Goal: Information Seeking & Learning: Learn about a topic

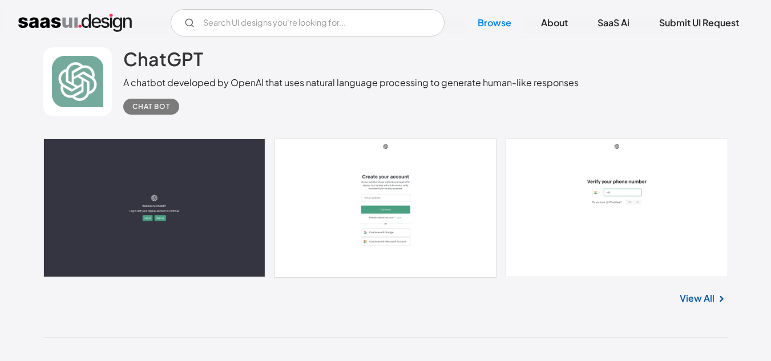
scroll to position [913, 0]
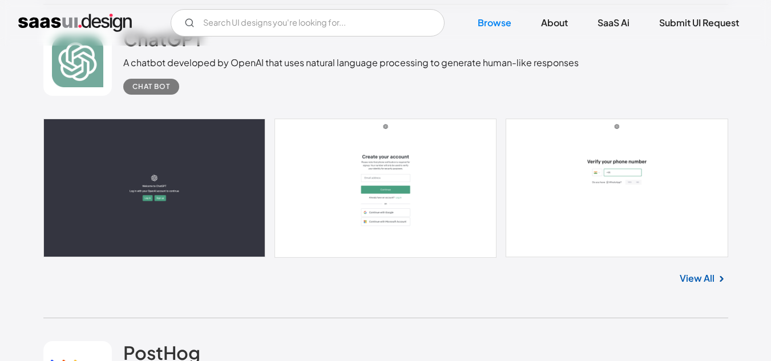
click at [159, 177] on link at bounding box center [385, 188] width 684 height 139
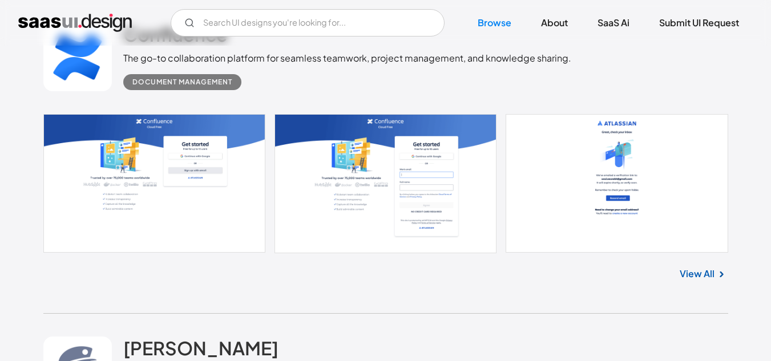
scroll to position [1540, 0]
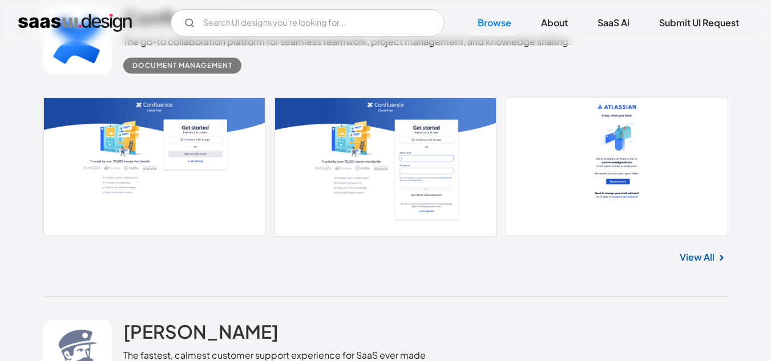
click at [149, 132] on link at bounding box center [385, 167] width 684 height 139
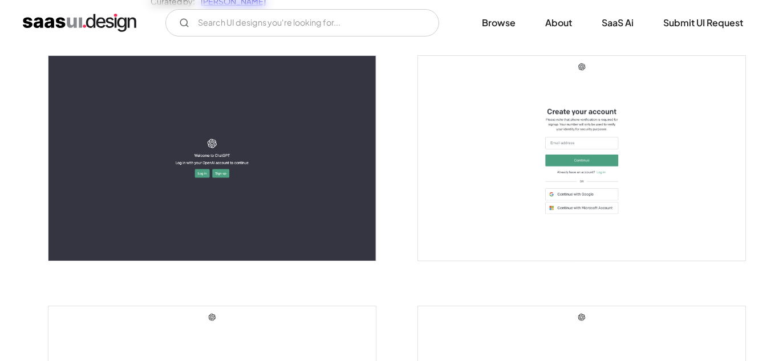
scroll to position [228, 0]
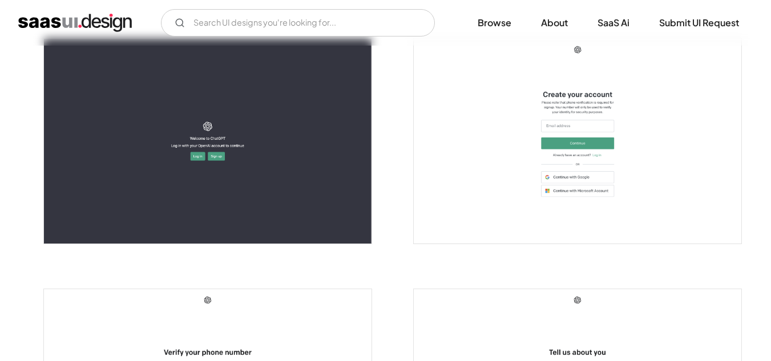
click at [269, 160] on img "open lightbox" at bounding box center [207, 141] width 327 height 205
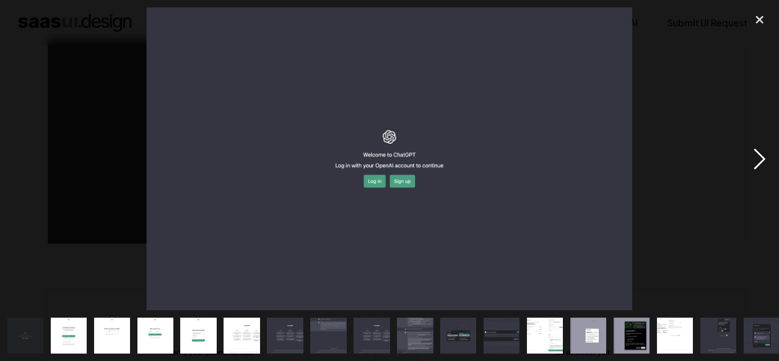
click at [761, 159] on div "next image" at bounding box center [759, 158] width 39 height 303
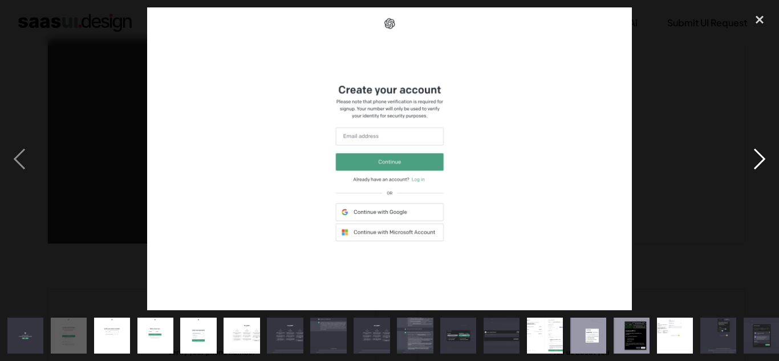
click at [756, 156] on div "next image" at bounding box center [759, 158] width 39 height 303
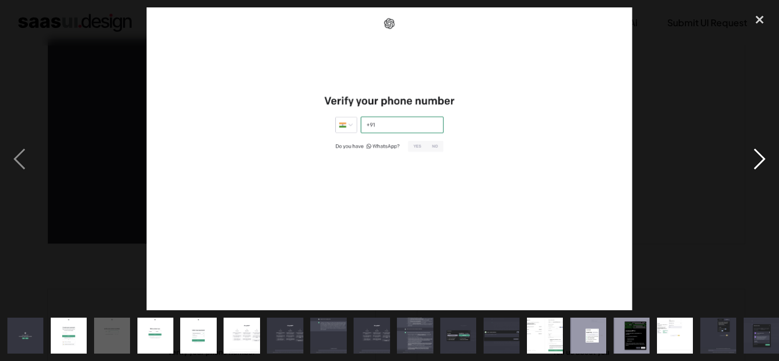
click at [756, 156] on div "next image" at bounding box center [759, 158] width 39 height 303
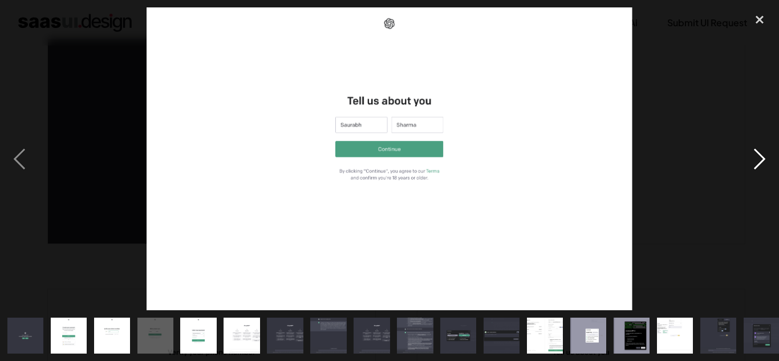
click at [764, 154] on div "next image" at bounding box center [759, 158] width 39 height 303
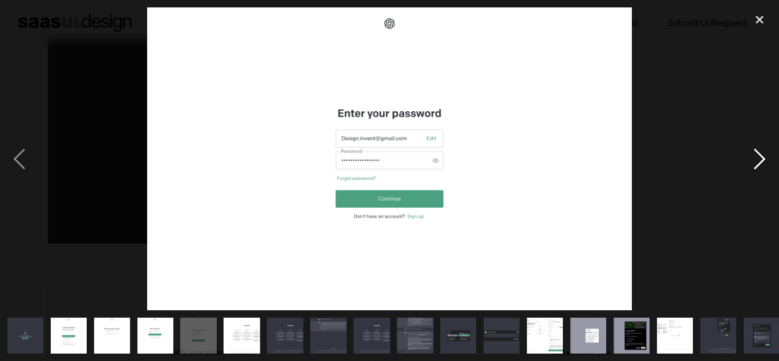
click at [762, 159] on div "next image" at bounding box center [759, 158] width 39 height 303
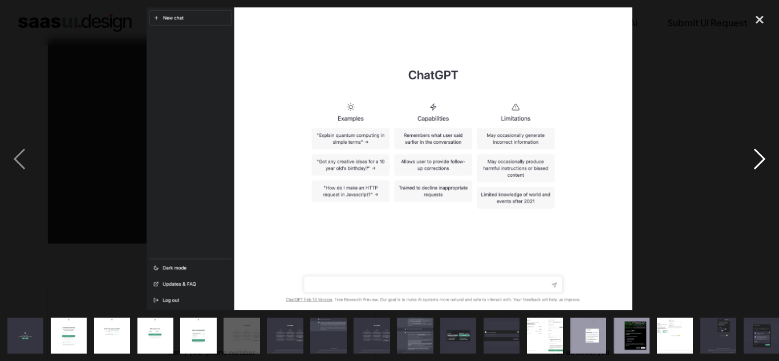
click at [762, 159] on div "next image" at bounding box center [759, 158] width 39 height 303
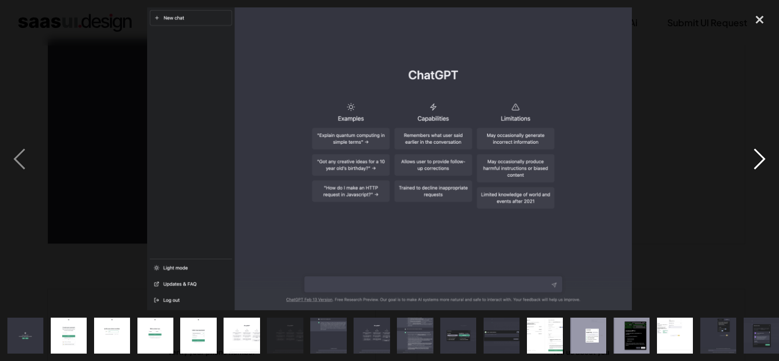
click at [762, 159] on div "next image" at bounding box center [759, 158] width 39 height 303
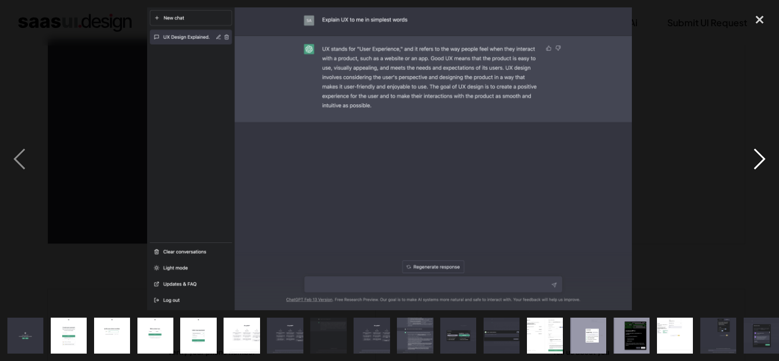
click at [759, 166] on div "next image" at bounding box center [759, 158] width 39 height 303
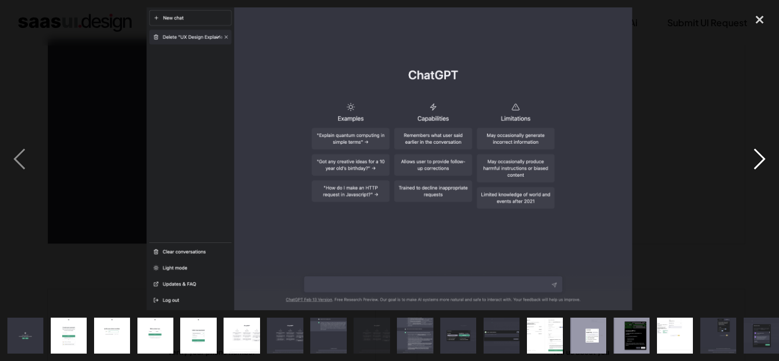
click at [759, 164] on div "next image" at bounding box center [759, 158] width 39 height 303
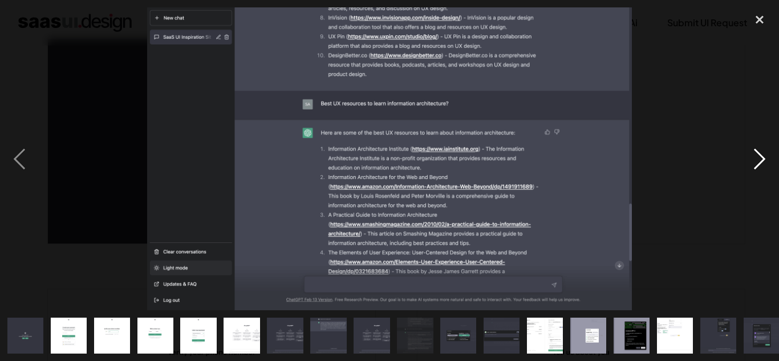
click at [759, 164] on div "next image" at bounding box center [759, 158] width 39 height 303
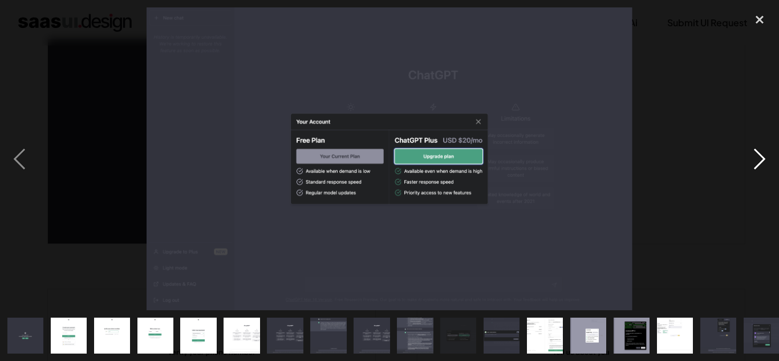
click at [759, 164] on div "next image" at bounding box center [759, 158] width 39 height 303
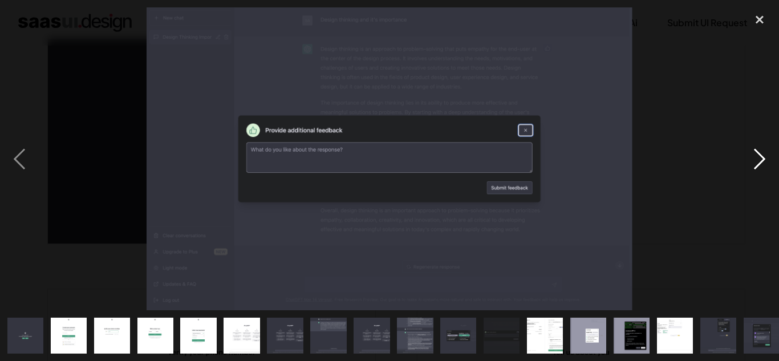
click at [759, 164] on div "next image" at bounding box center [759, 158] width 39 height 303
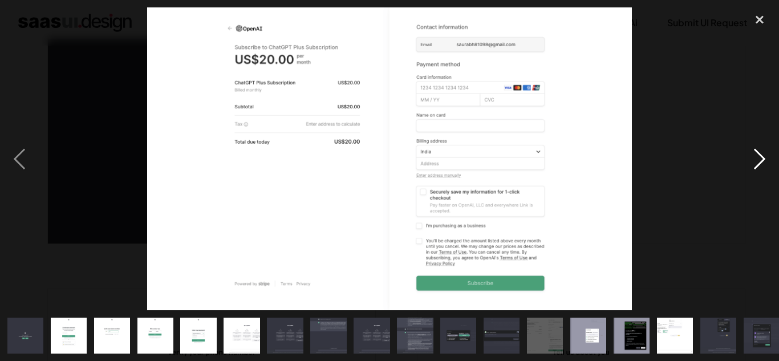
click at [759, 164] on div "next image" at bounding box center [759, 158] width 39 height 303
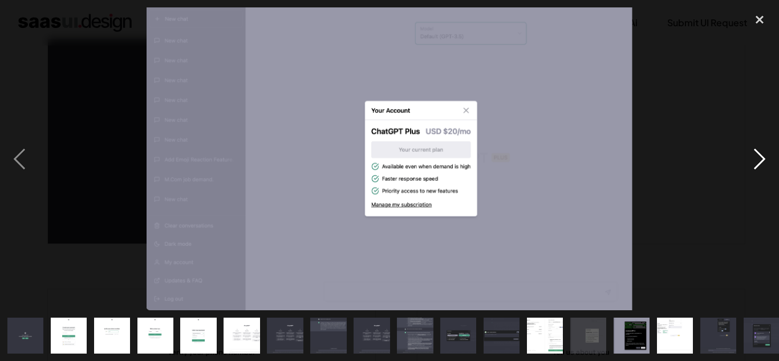
click at [763, 156] on div "next image" at bounding box center [759, 158] width 39 height 303
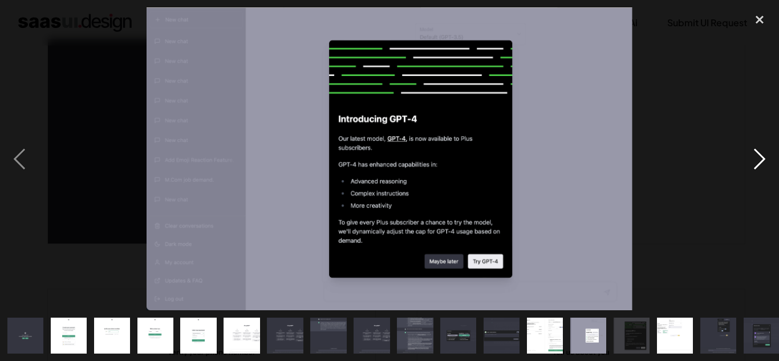
click at [758, 152] on div "next image" at bounding box center [759, 158] width 39 height 303
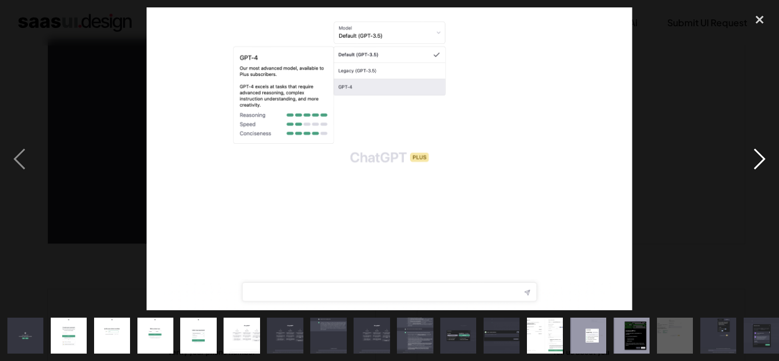
click at [756, 155] on div "next image" at bounding box center [759, 158] width 39 height 303
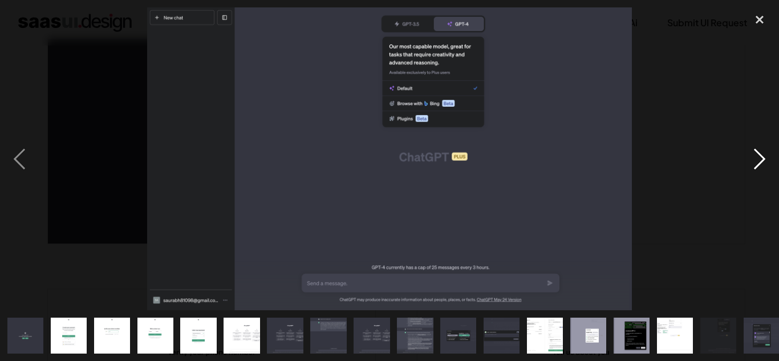
click at [756, 155] on div "next image" at bounding box center [759, 158] width 39 height 303
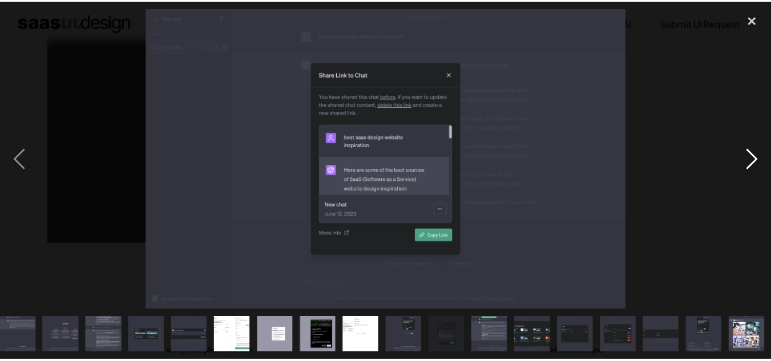
scroll to position [0, 311]
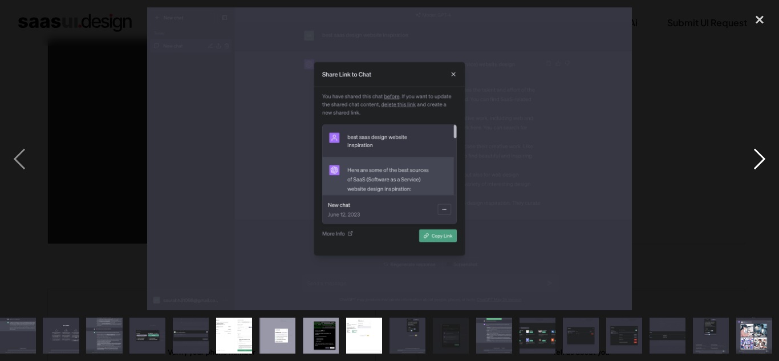
click at [756, 155] on div "next image" at bounding box center [759, 158] width 39 height 303
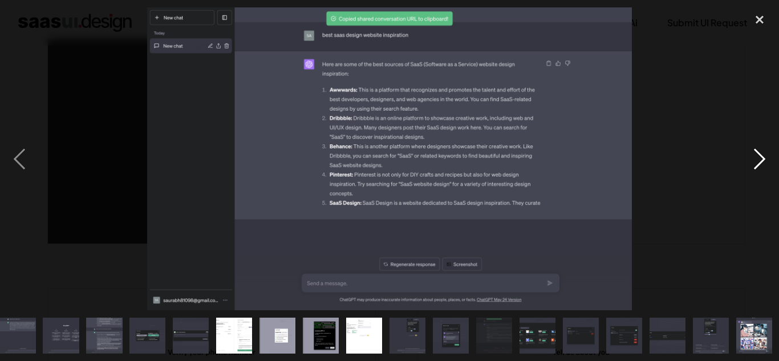
click at [758, 163] on div "next image" at bounding box center [759, 158] width 39 height 303
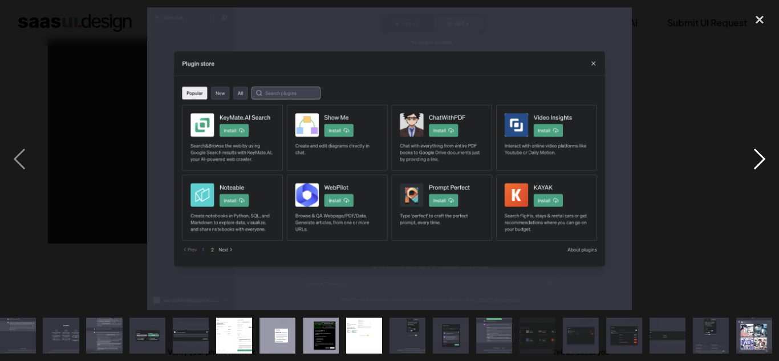
click at [756, 156] on div "next image" at bounding box center [759, 158] width 39 height 303
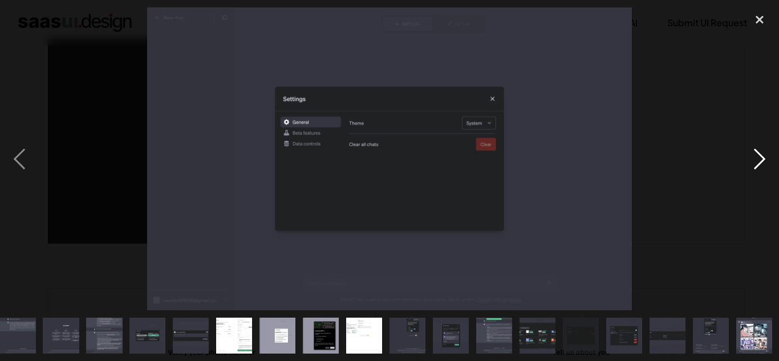
click at [757, 164] on div "next image" at bounding box center [759, 158] width 39 height 303
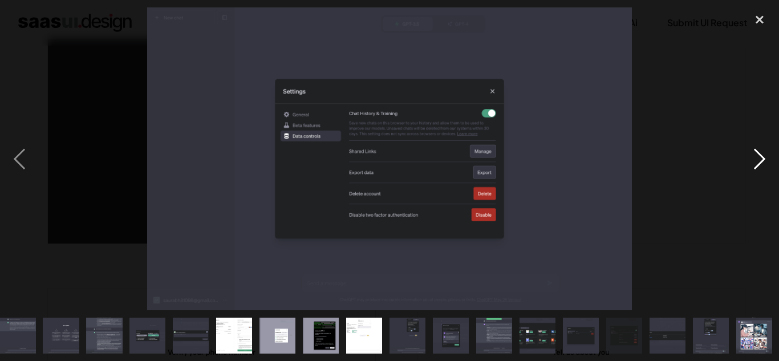
click at [753, 160] on div "next image" at bounding box center [759, 158] width 39 height 303
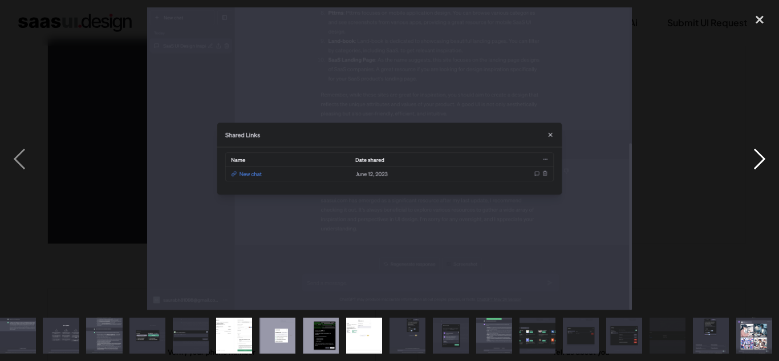
click at [762, 155] on div "next image" at bounding box center [759, 158] width 39 height 303
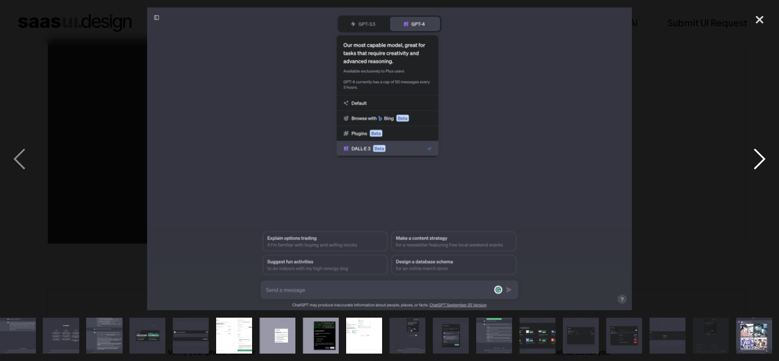
click at [759, 159] on div "next image" at bounding box center [759, 158] width 39 height 303
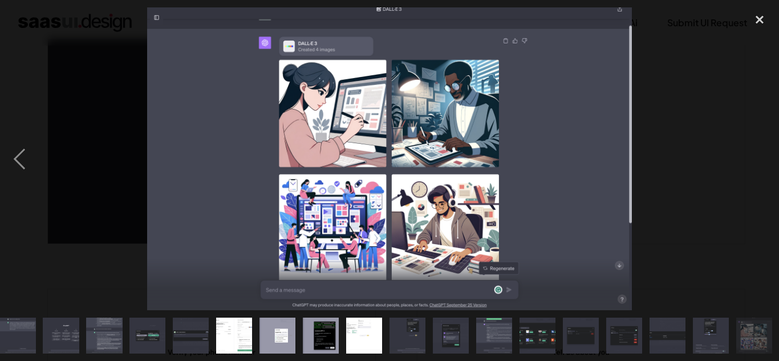
click at [759, 159] on div "next image" at bounding box center [759, 158] width 39 height 303
click at [759, 23] on div "close lightbox" at bounding box center [759, 19] width 39 height 25
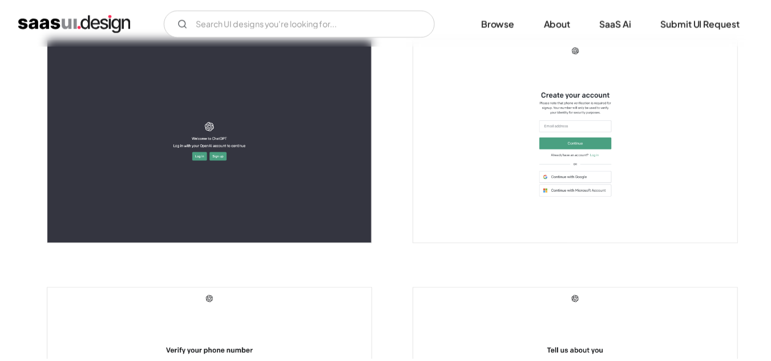
scroll to position [0, 0]
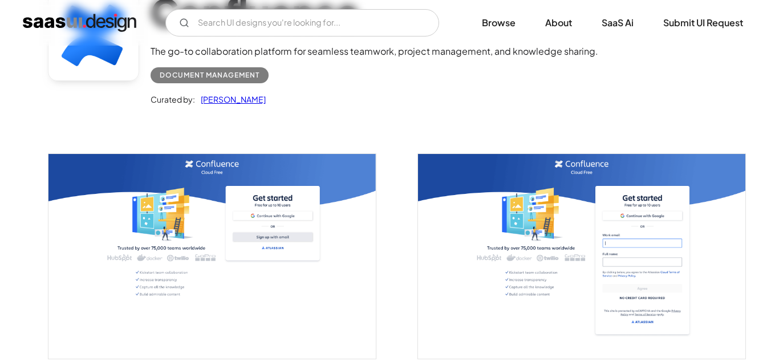
scroll to position [114, 0]
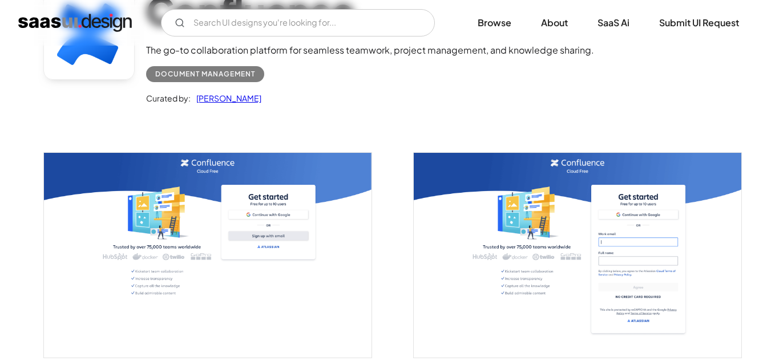
click at [226, 175] on img "open lightbox" at bounding box center [207, 255] width 327 height 205
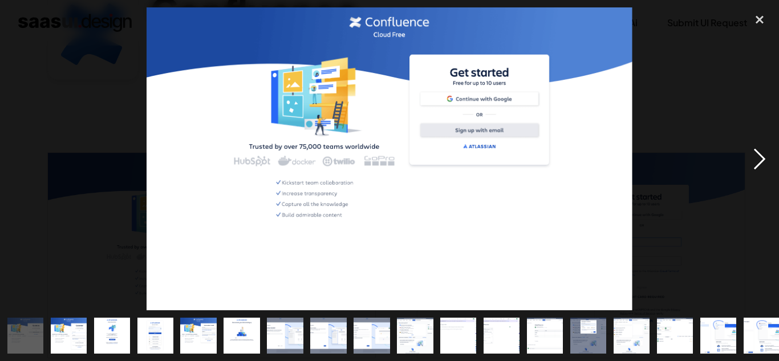
click at [761, 161] on div "next image" at bounding box center [759, 158] width 39 height 303
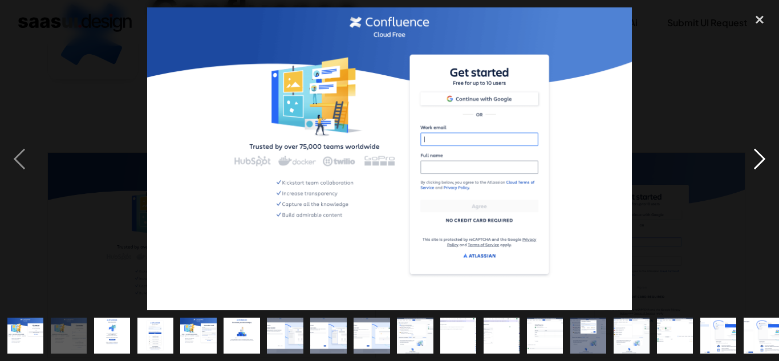
click at [760, 159] on div "next image" at bounding box center [759, 158] width 39 height 303
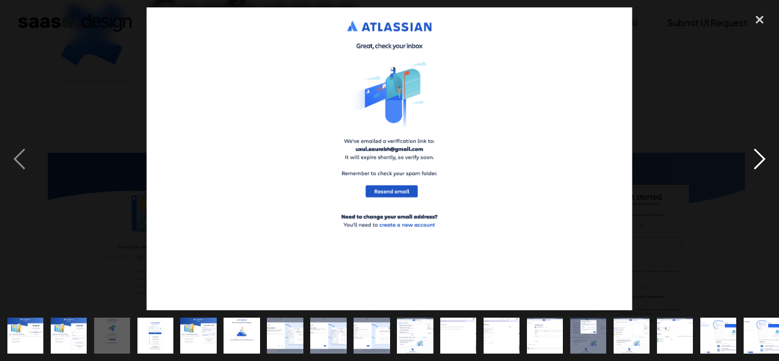
click at [759, 156] on div "next image" at bounding box center [759, 158] width 39 height 303
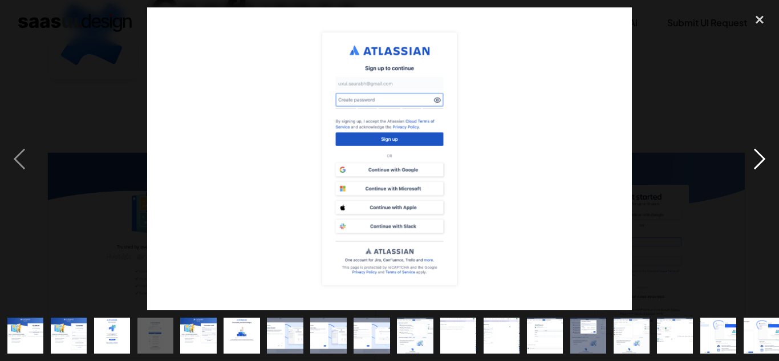
click at [759, 156] on div "next image" at bounding box center [759, 158] width 39 height 303
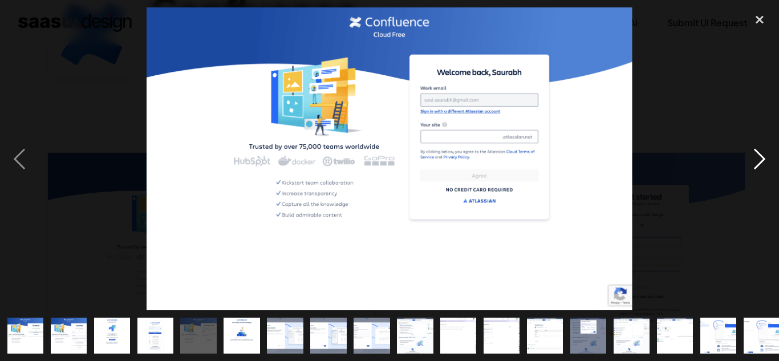
click at [759, 155] on div "next image" at bounding box center [759, 158] width 39 height 303
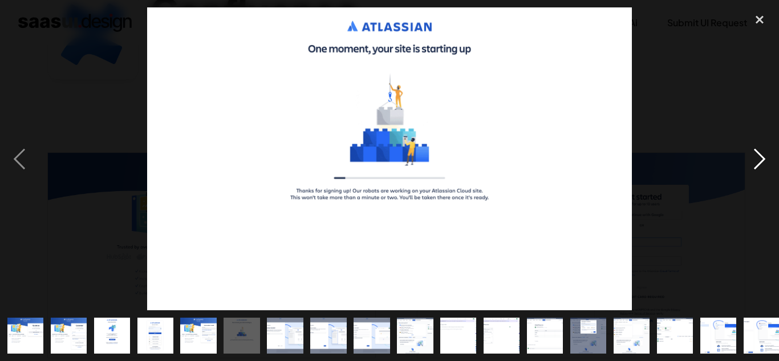
click at [758, 151] on div "next image" at bounding box center [759, 158] width 39 height 303
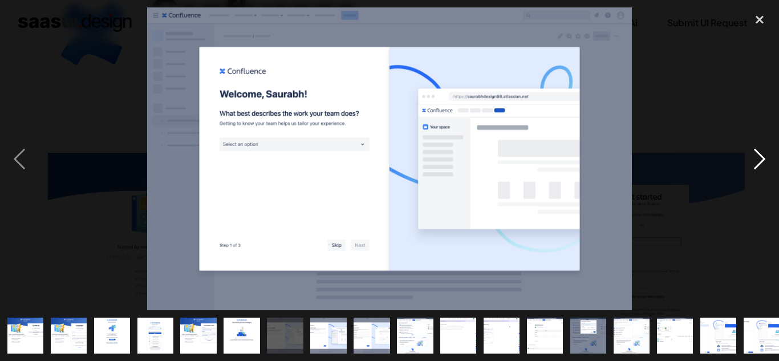
click at [758, 151] on div "next image" at bounding box center [759, 158] width 39 height 303
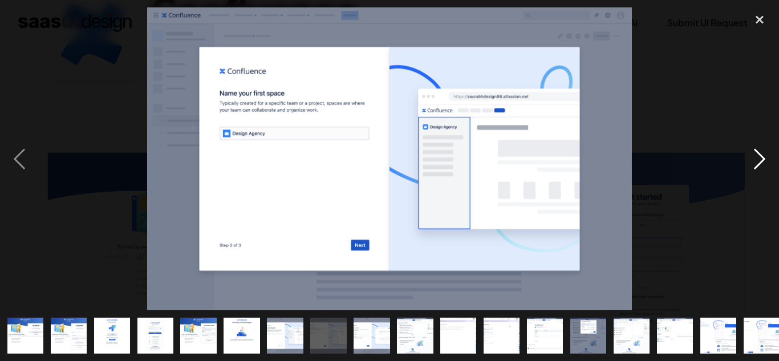
click at [758, 151] on div "next image" at bounding box center [759, 158] width 39 height 303
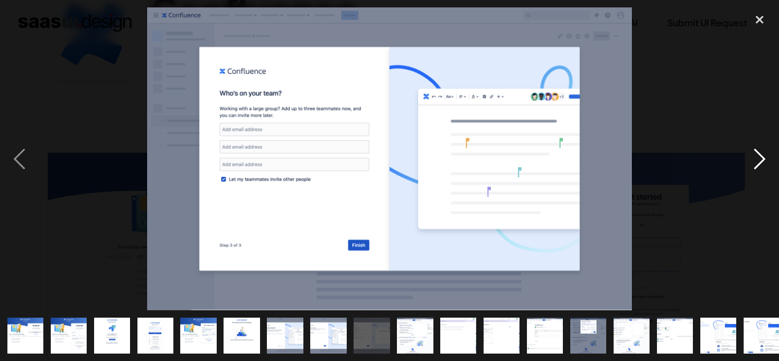
click at [758, 150] on div "next image" at bounding box center [759, 158] width 39 height 303
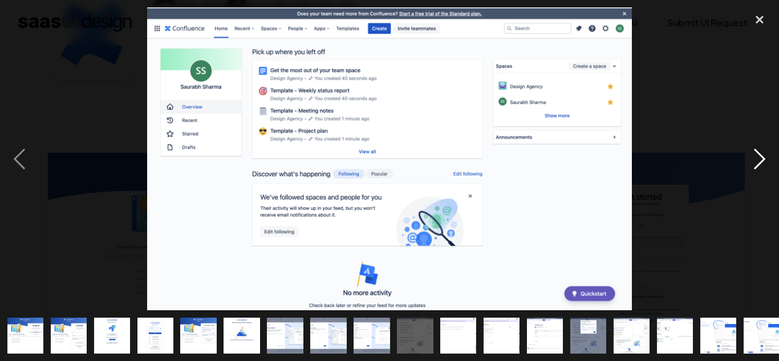
click at [747, 141] on div "next image" at bounding box center [759, 158] width 39 height 303
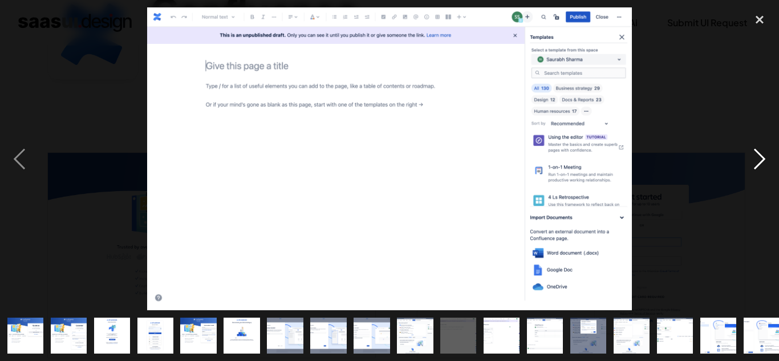
click at [753, 154] on div "next image" at bounding box center [759, 158] width 39 height 303
